Goal: Transaction & Acquisition: Purchase product/service

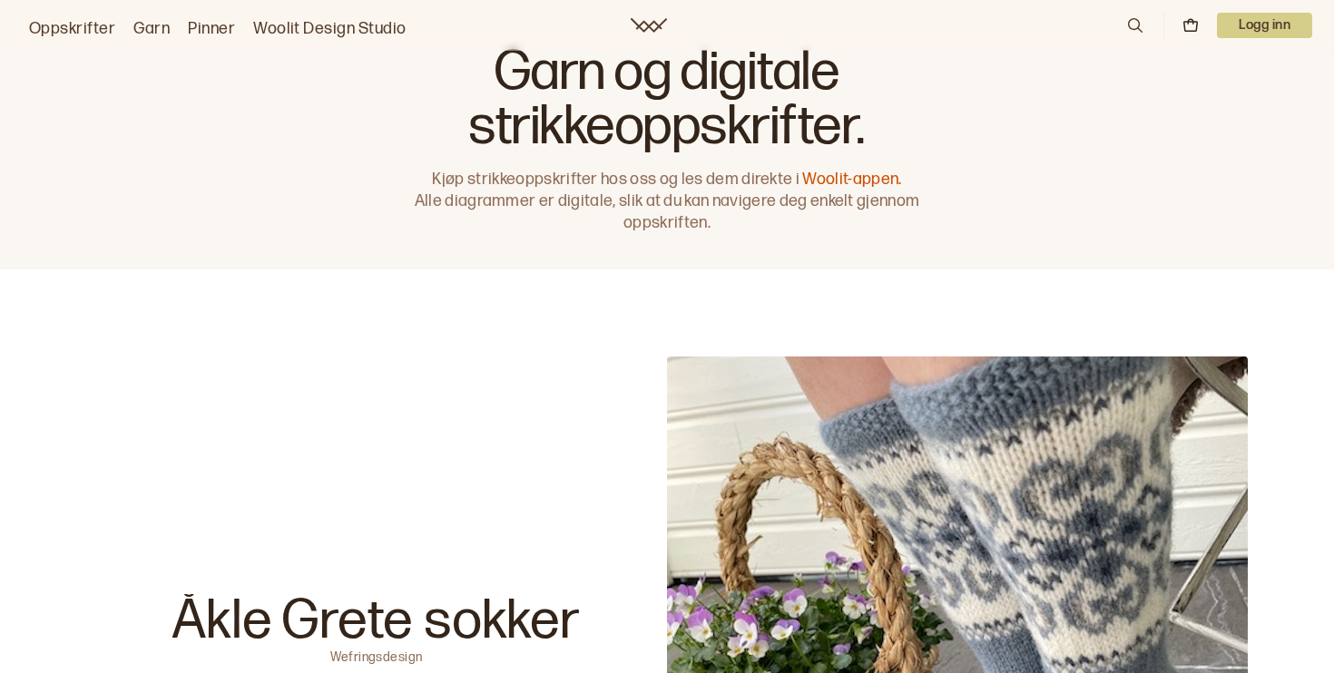
click at [1178, 115] on div "Garn og digitale strikkeoppskrifter. Kjøp strikkeoppskrifter hos oss og les dem…" at bounding box center [667, 134] width 1334 height 269
click at [1260, 17] on p "Logg inn" at bounding box center [1264, 25] width 95 height 25
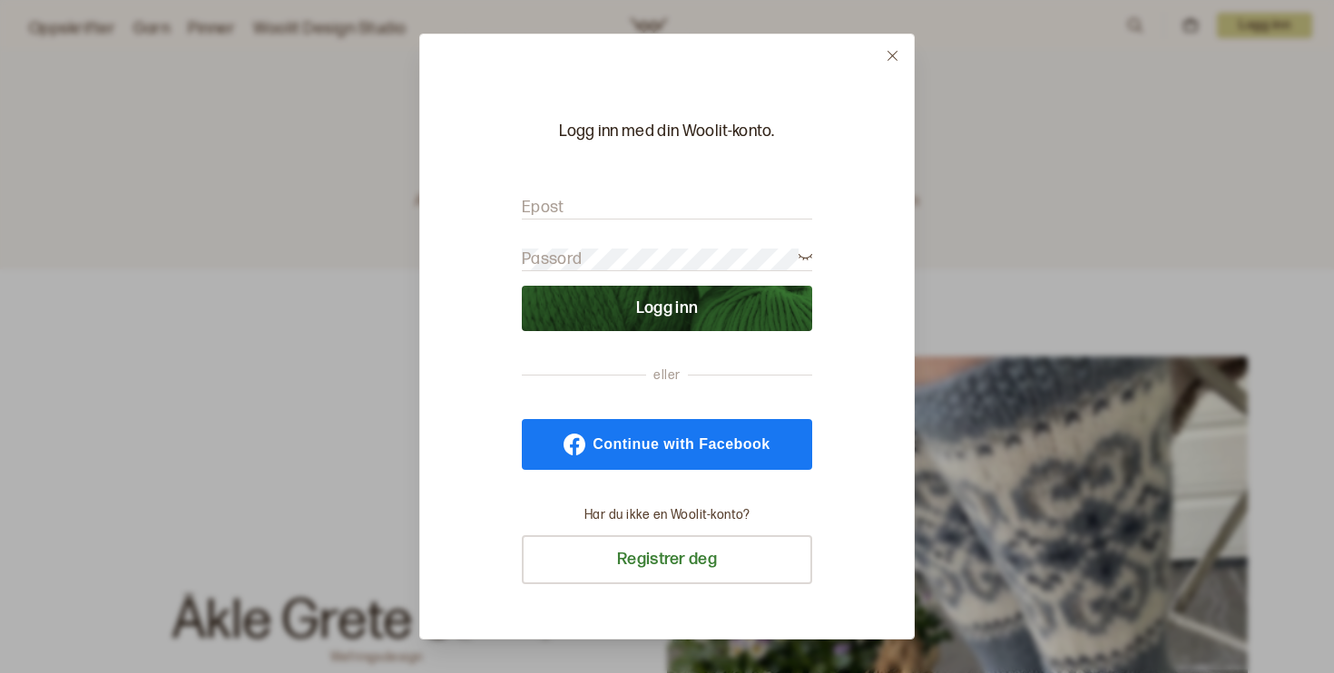
type input "[EMAIL_ADDRESS][DOMAIN_NAME]"
click at [667, 308] on button "Logg inn" at bounding box center [667, 308] width 290 height 45
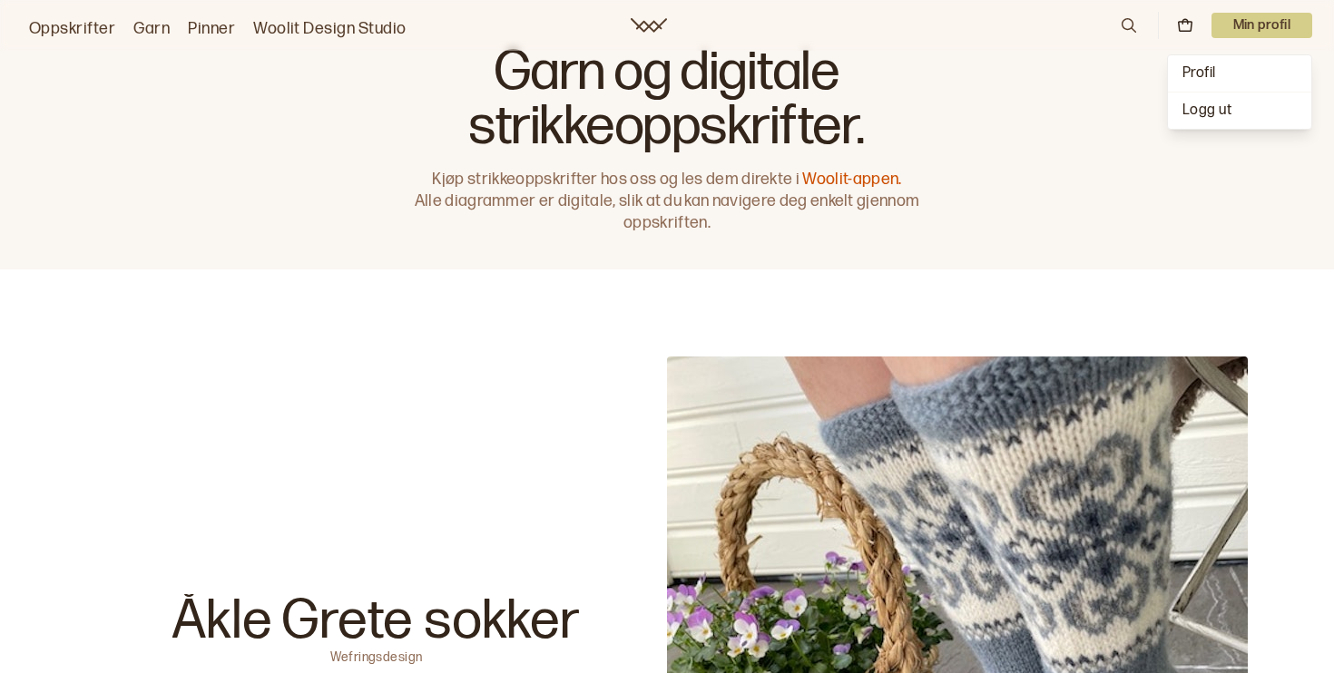
scroll to position [4379, 0]
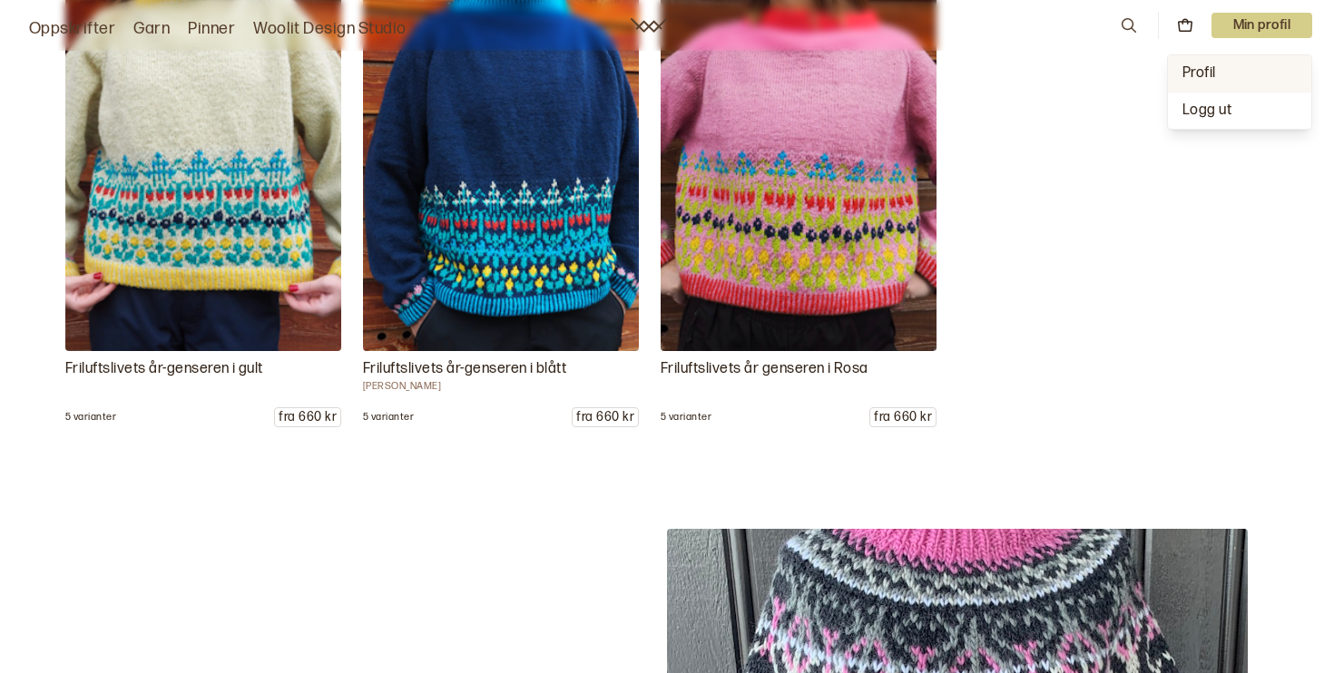
click at [1208, 79] on span "Profil" at bounding box center [1199, 72] width 34 height 17
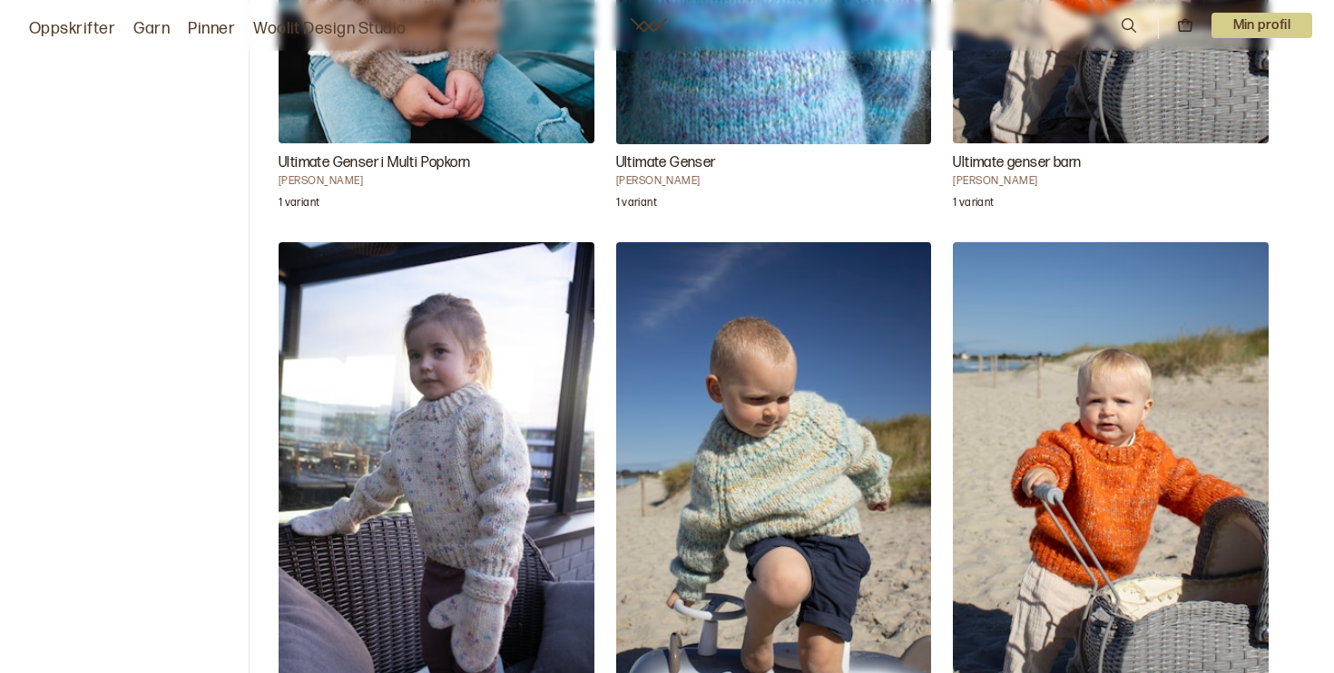
scroll to position [444, 0]
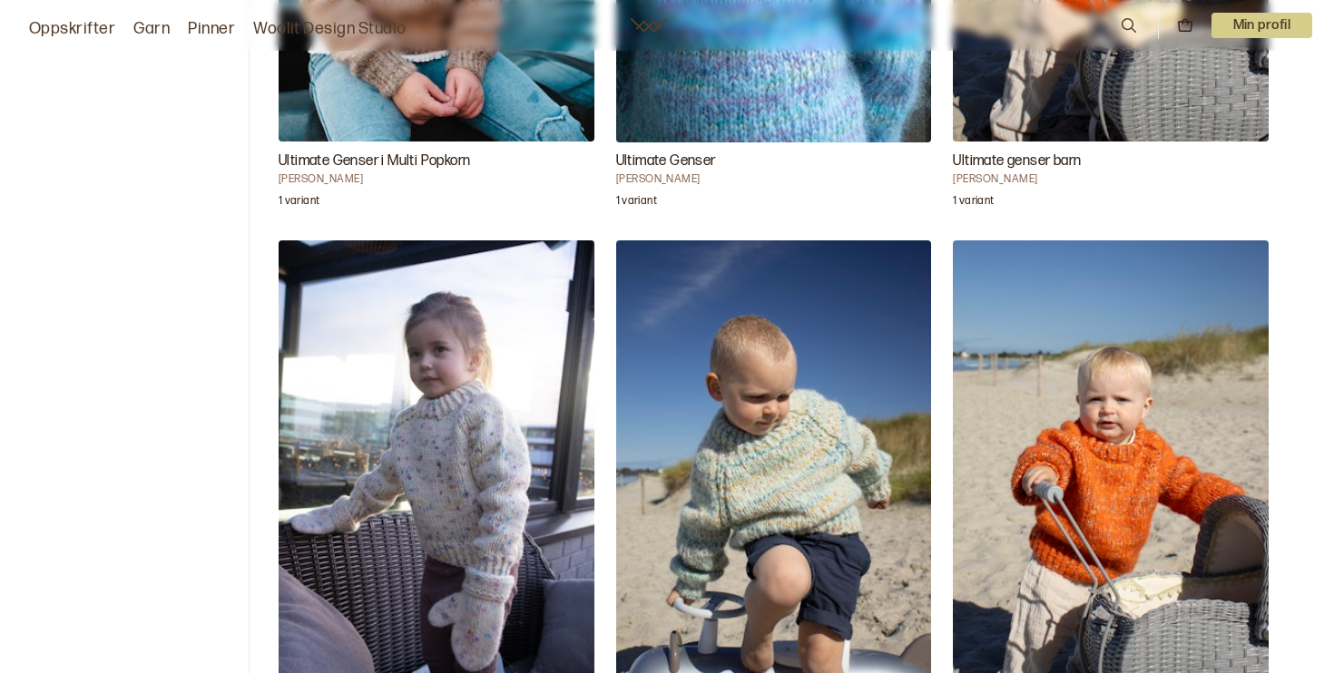
click at [747, 401] on img "Ultimate Genser" at bounding box center [774, 477] width 316 height 474
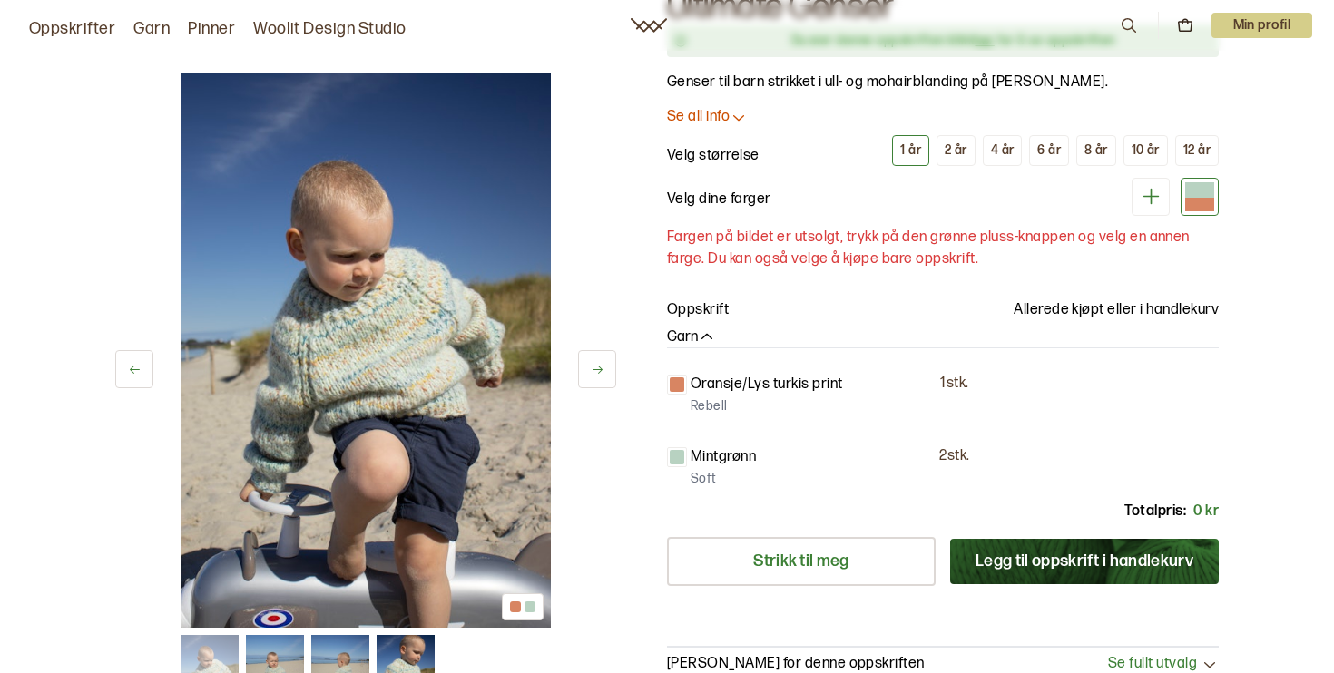
scroll to position [132, 0]
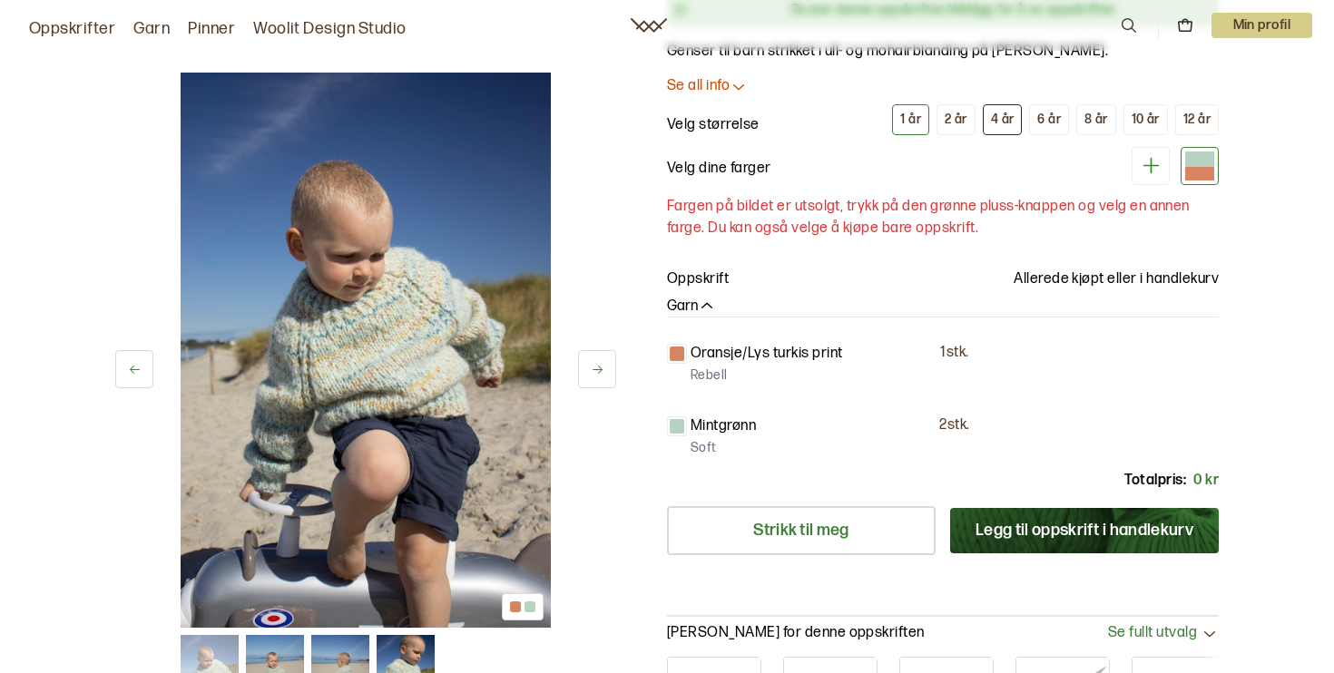
click at [997, 115] on div "4 år" at bounding box center [1003, 120] width 24 height 16
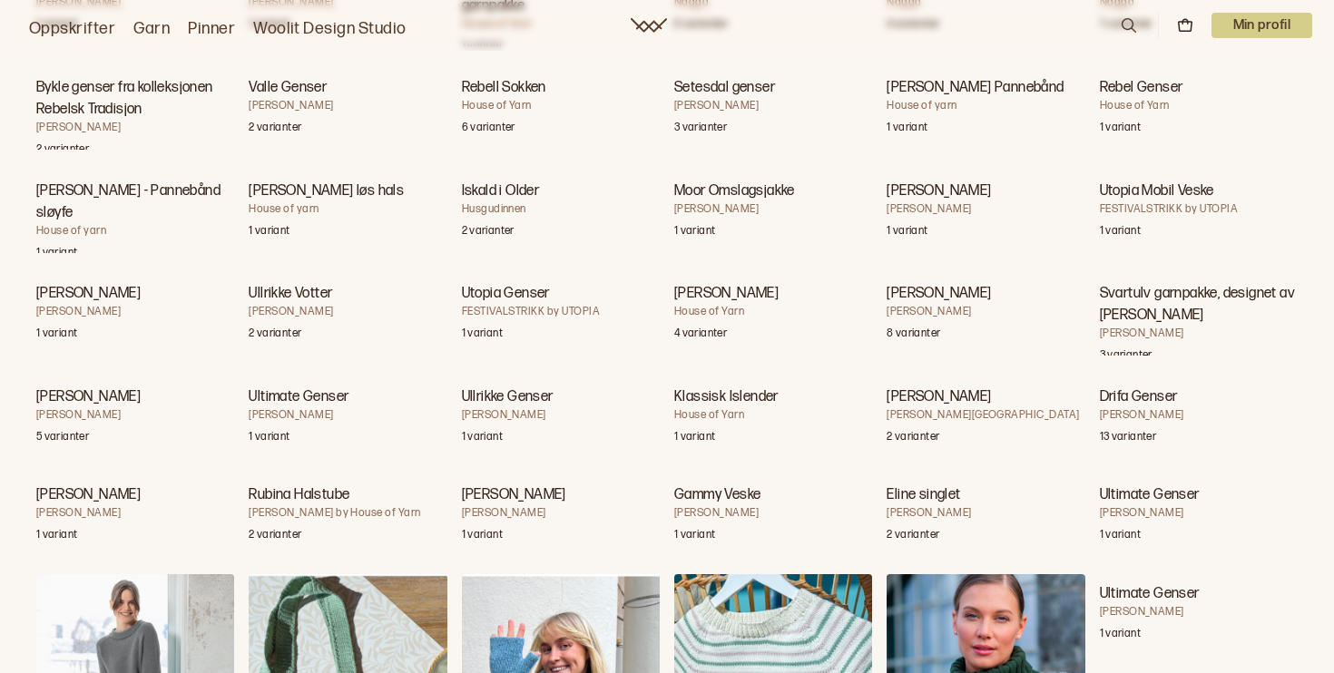
scroll to position [22193, 0]
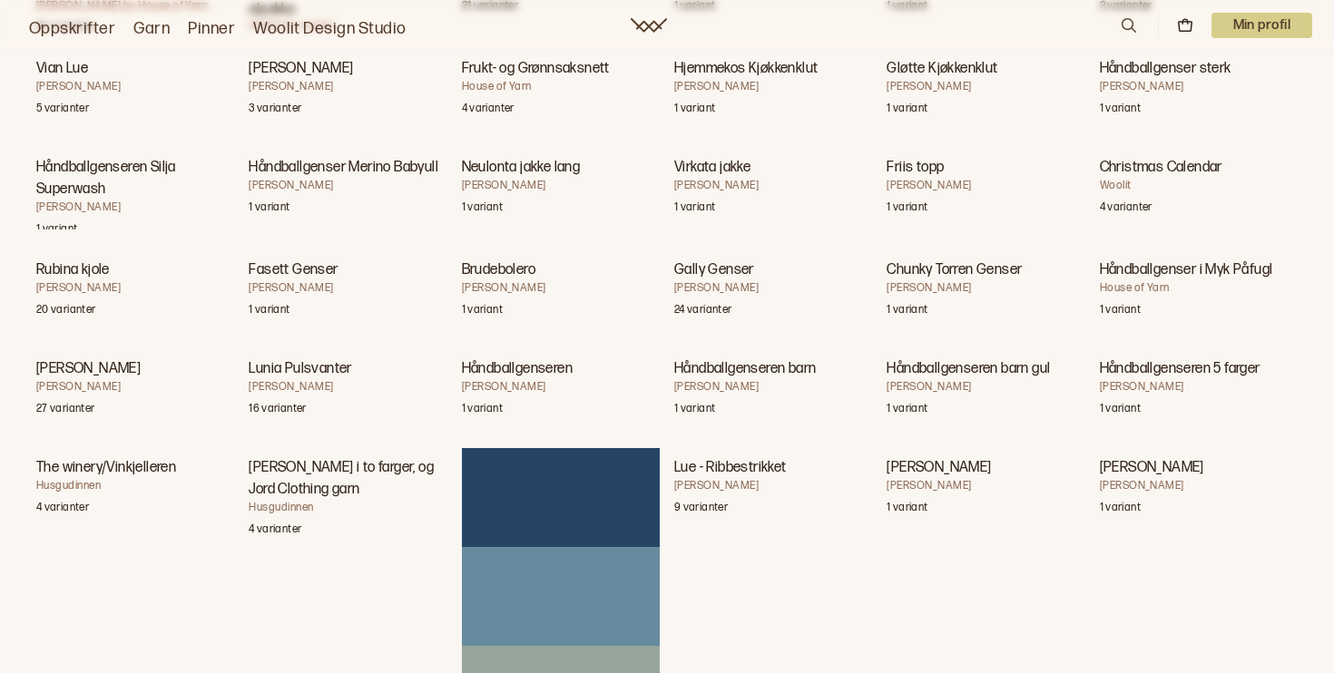
click at [1231, 28] on p "Min profil" at bounding box center [1262, 25] width 102 height 25
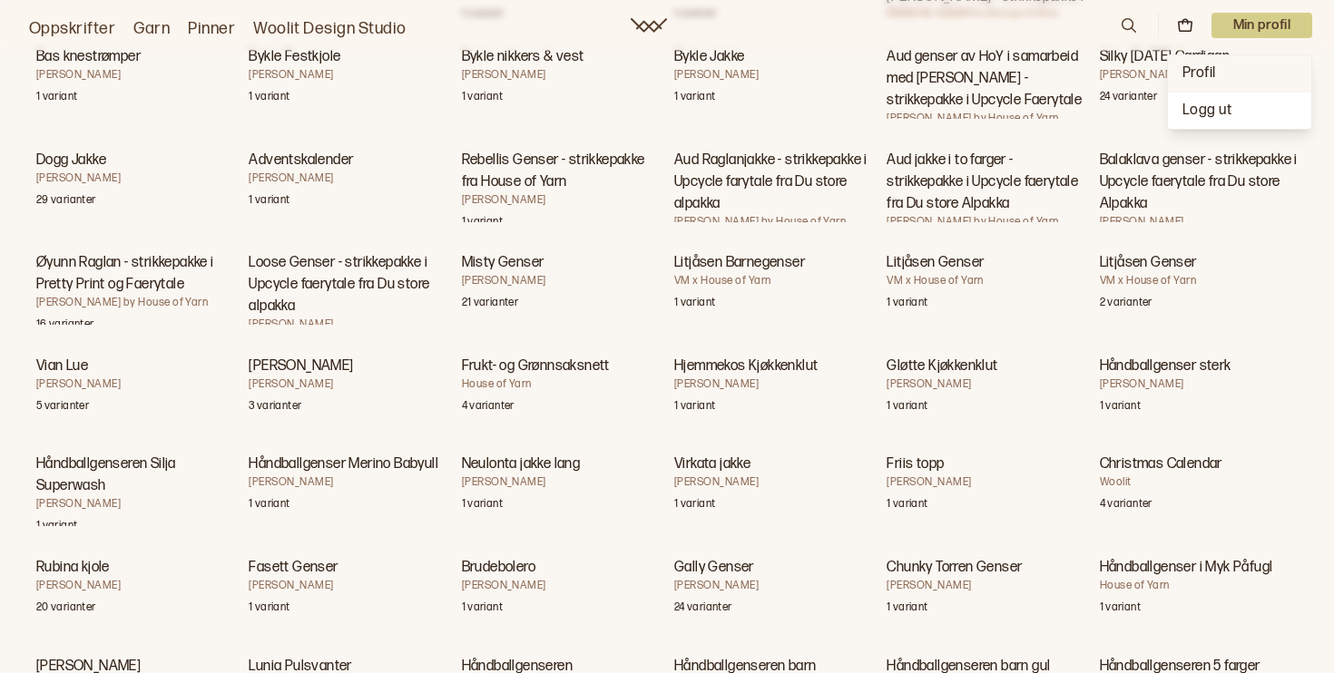
click at [1211, 76] on span "Profil" at bounding box center [1199, 72] width 34 height 17
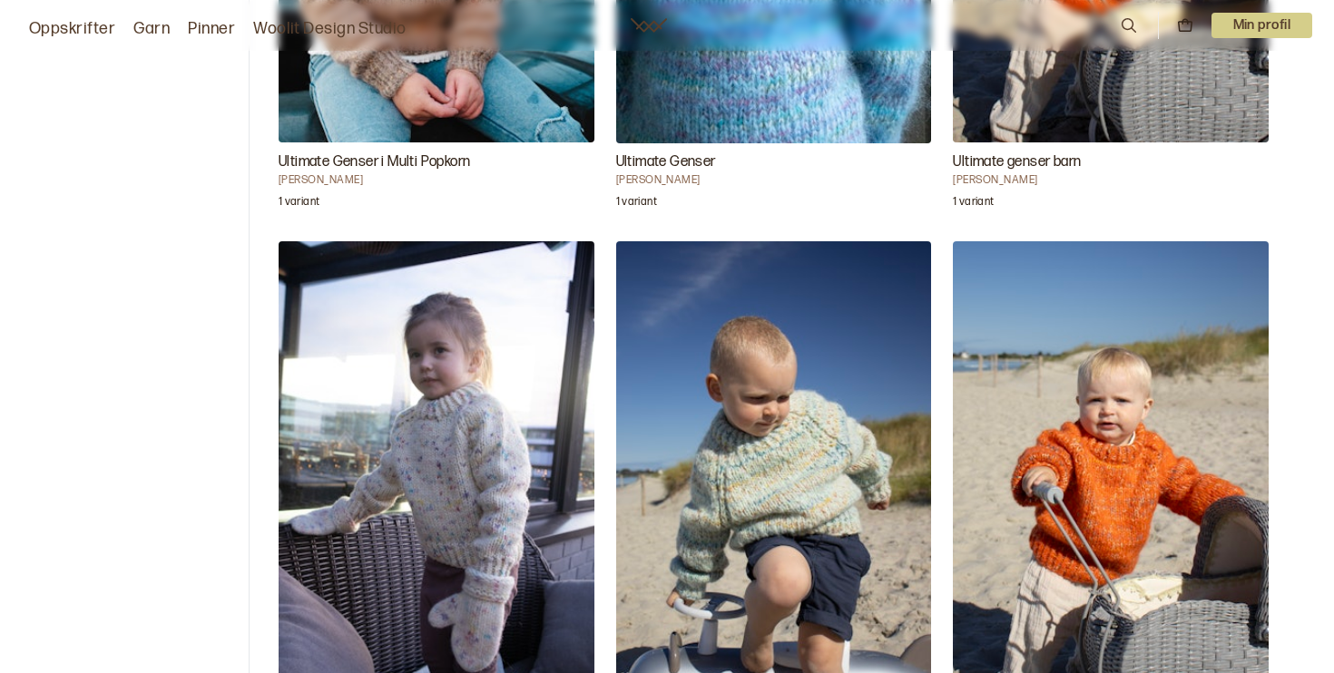
scroll to position [480, 0]
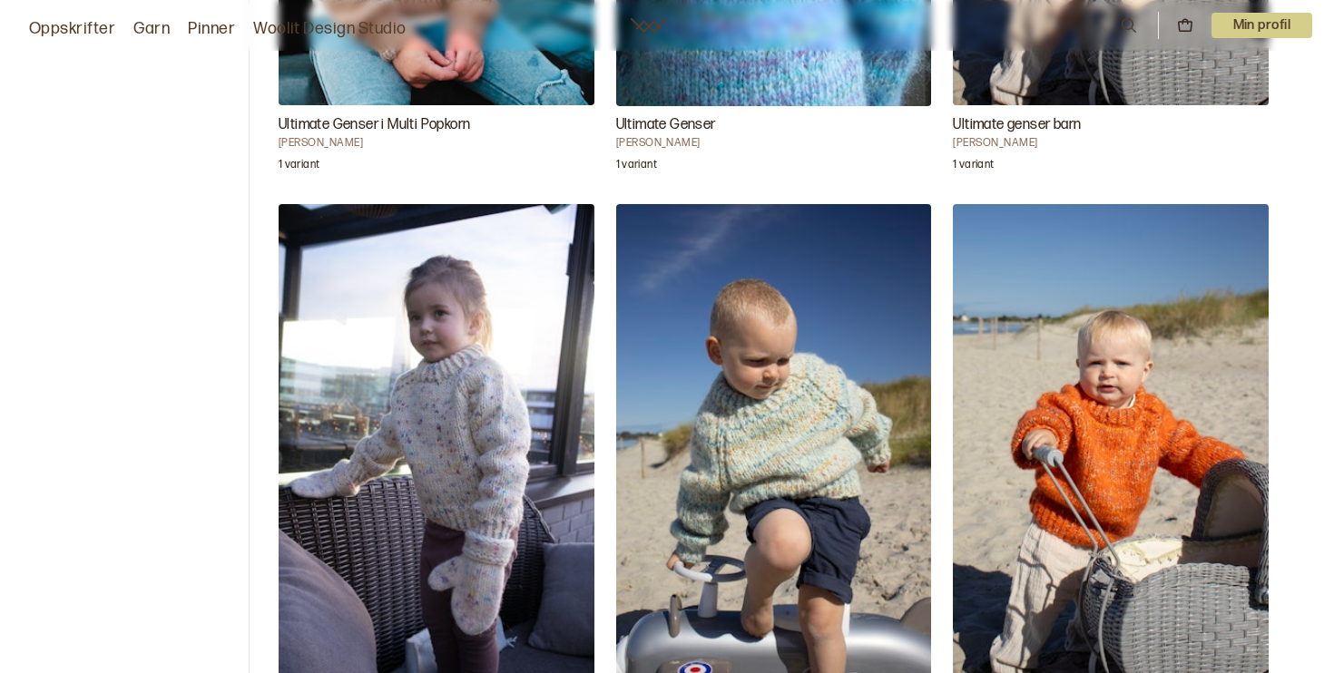
click at [715, 357] on img "Ultimate Genser" at bounding box center [774, 441] width 316 height 474
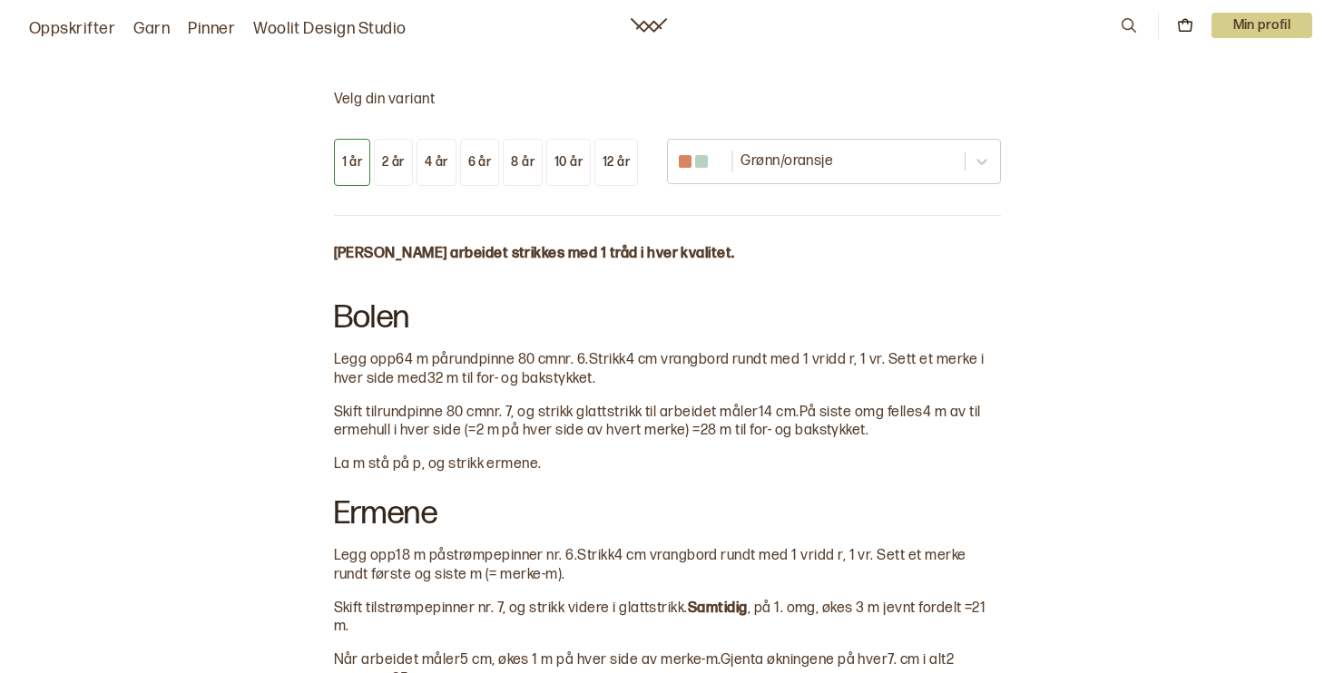
scroll to position [965, 0]
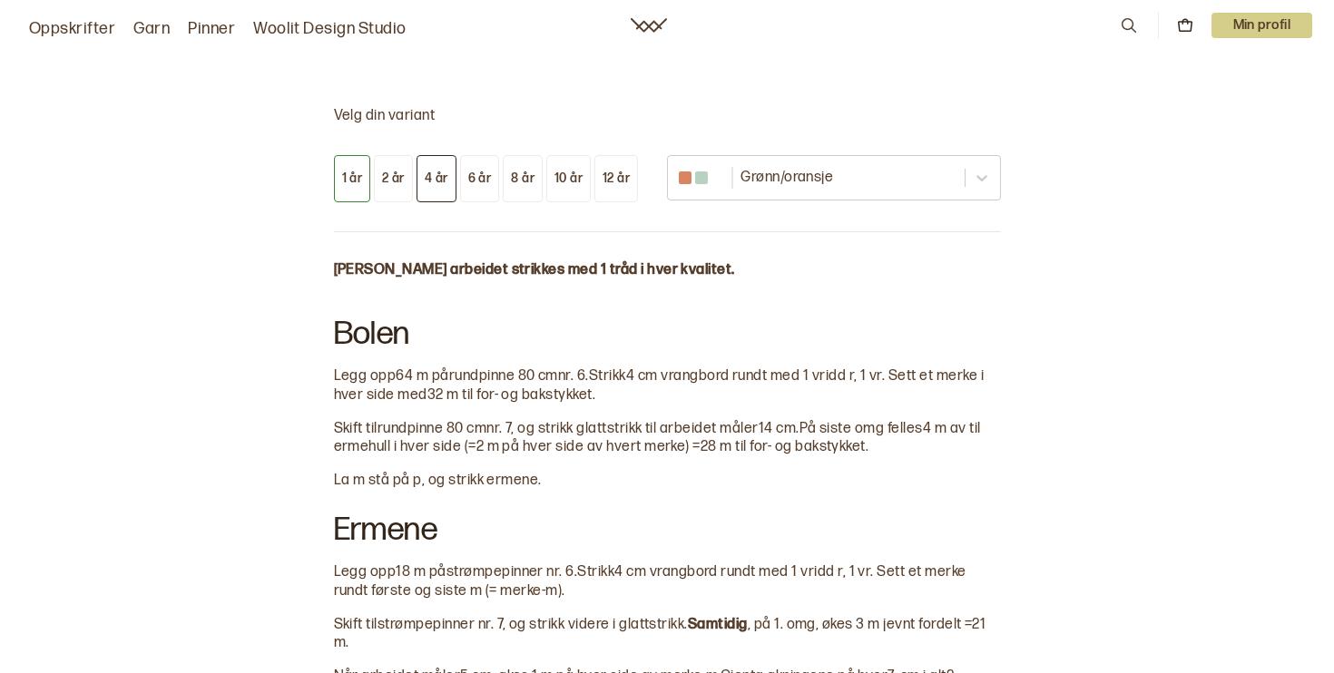
click at [445, 188] on button "4 år" at bounding box center [436, 178] width 40 height 47
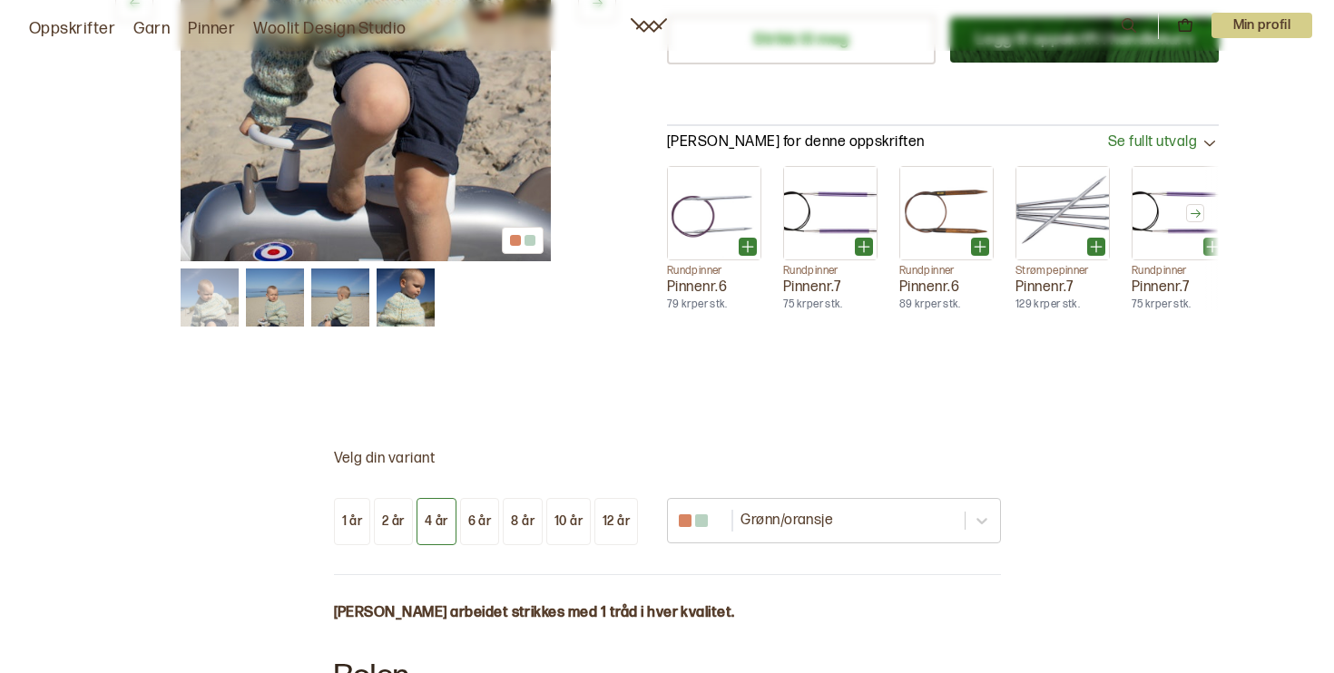
scroll to position [630, 0]
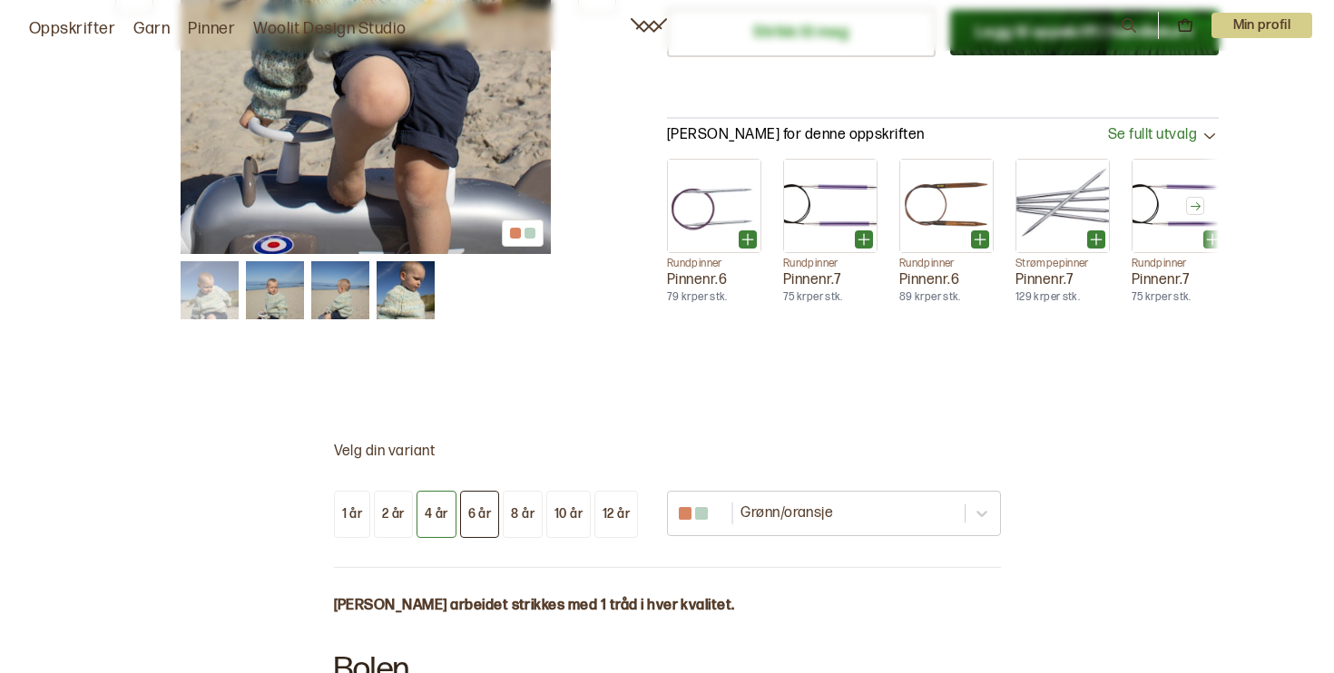
click at [480, 511] on div "6 år" at bounding box center [480, 514] width 24 height 16
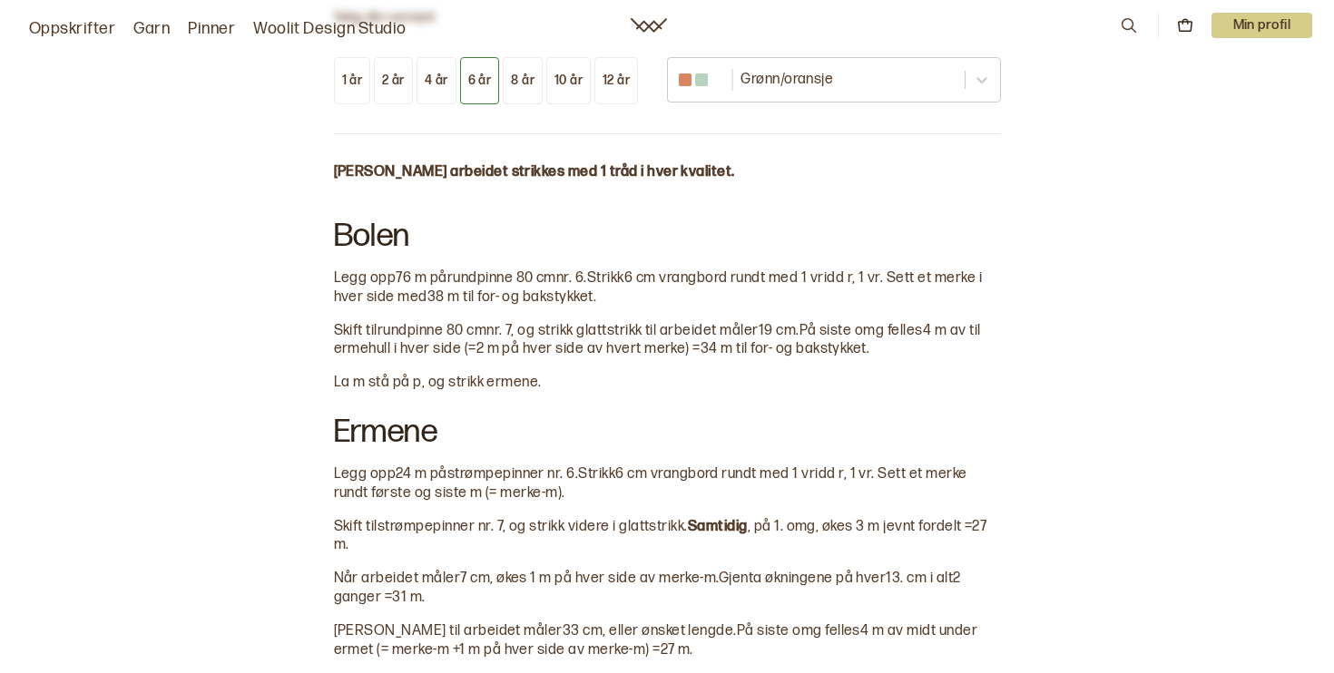
scroll to position [1067, 0]
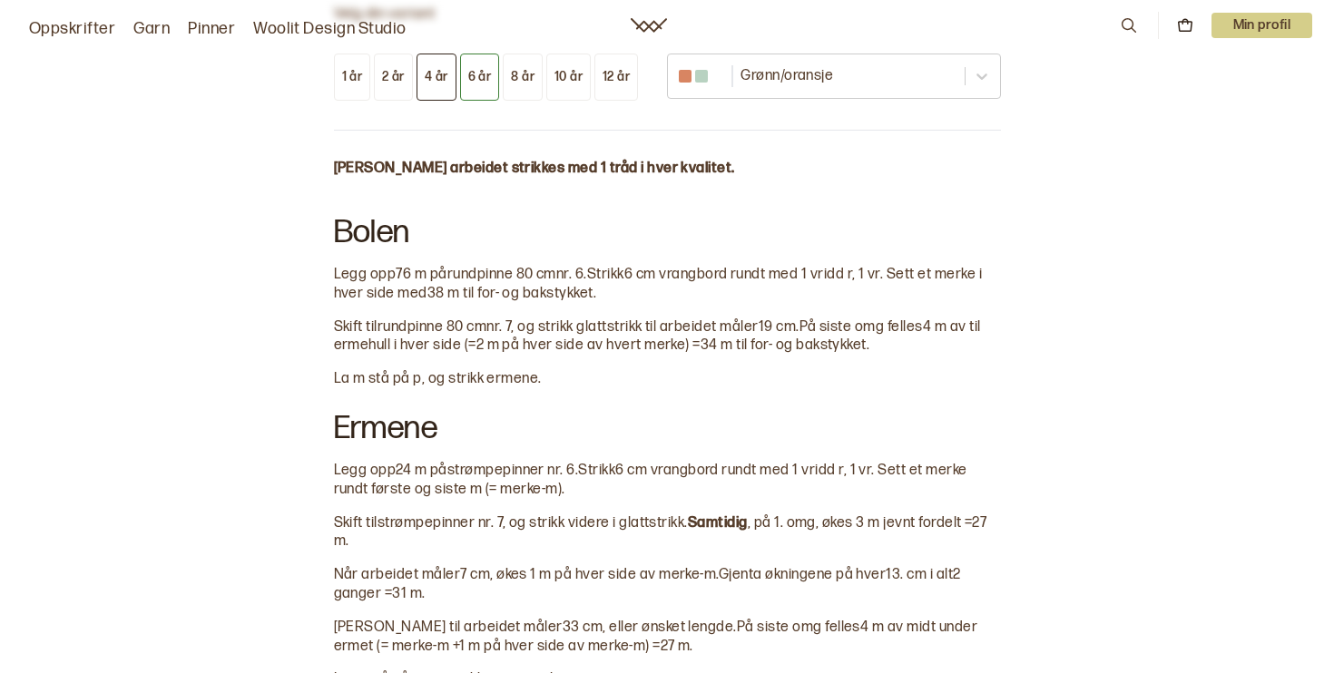
click at [440, 79] on div "4 år" at bounding box center [437, 77] width 24 height 16
click at [471, 79] on div "6 år" at bounding box center [480, 77] width 24 height 16
